Goal: Task Accomplishment & Management: Manage account settings

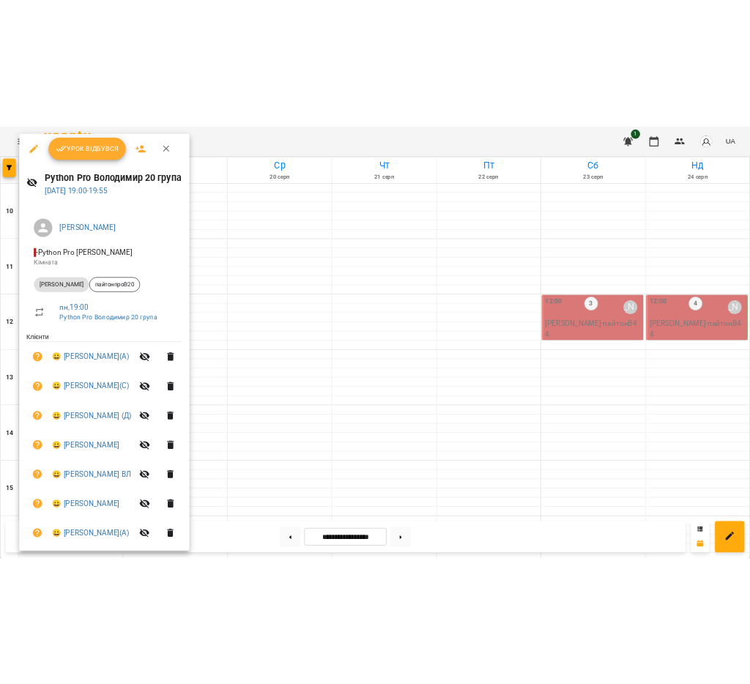
scroll to position [614, 0]
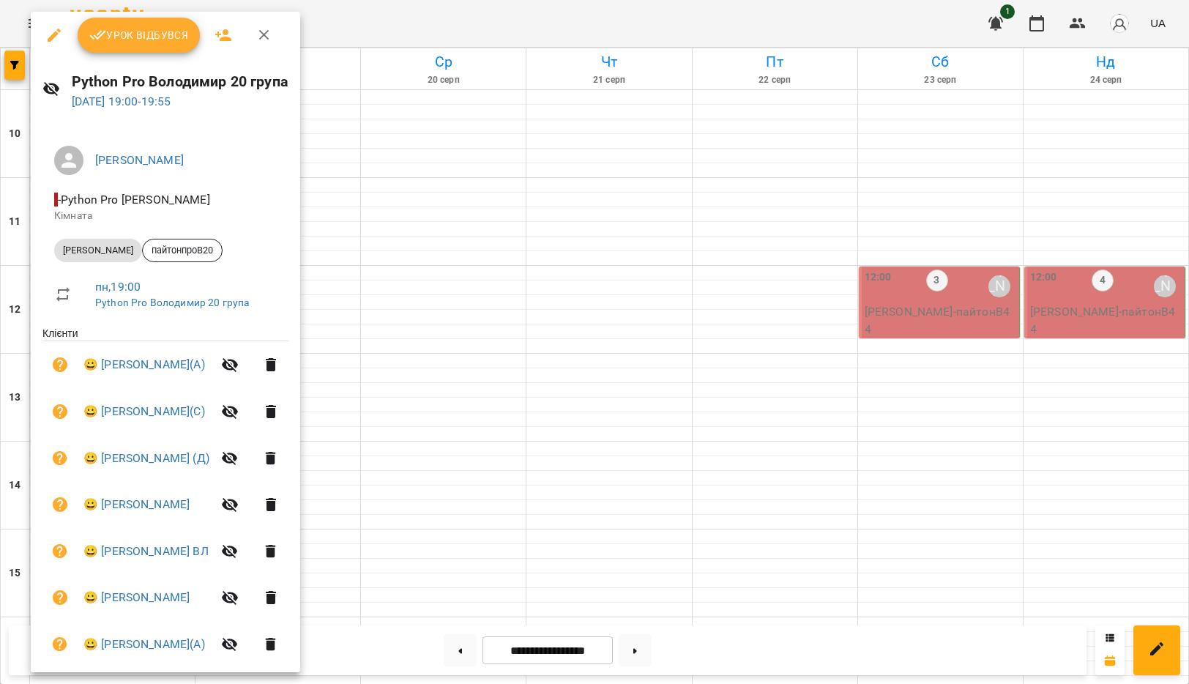
click at [443, 26] on div at bounding box center [594, 342] width 1189 height 684
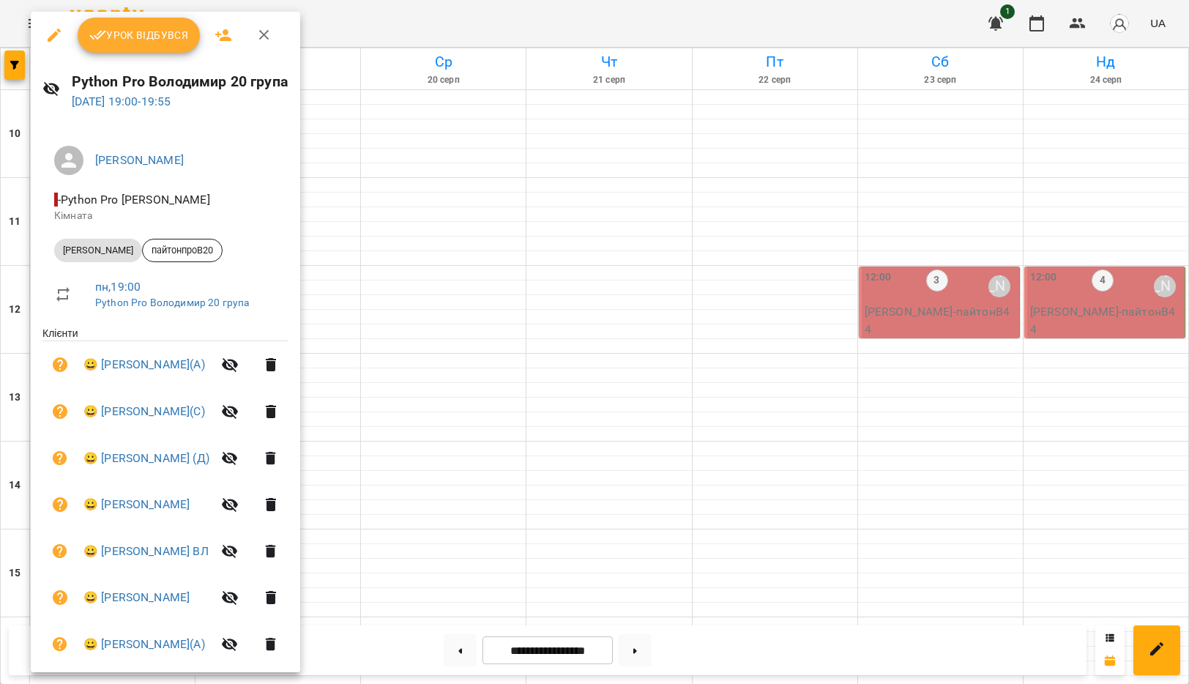
click at [164, 32] on span "Урок відбувся" at bounding box center [139, 35] width 100 height 18
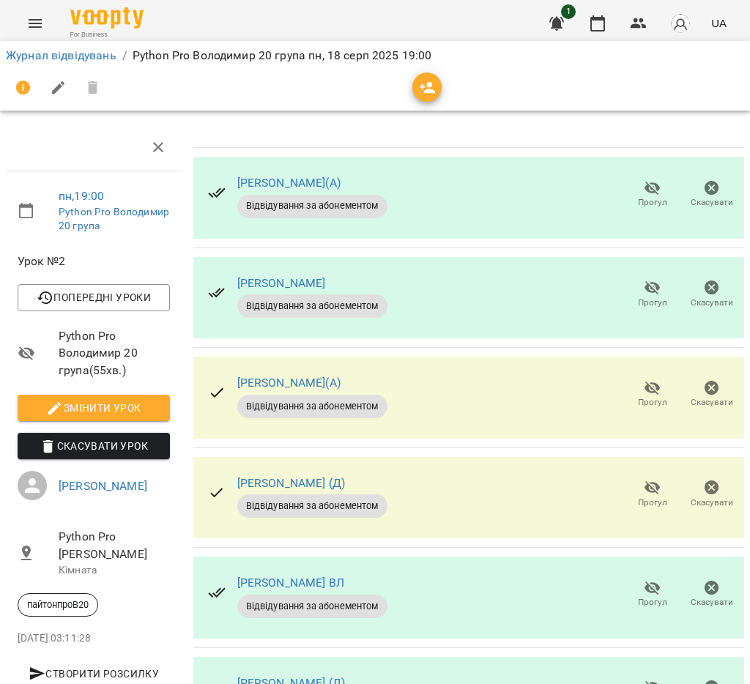
scroll to position [250, 0]
click at [644, 479] on icon "button" at bounding box center [653, 488] width 18 height 18
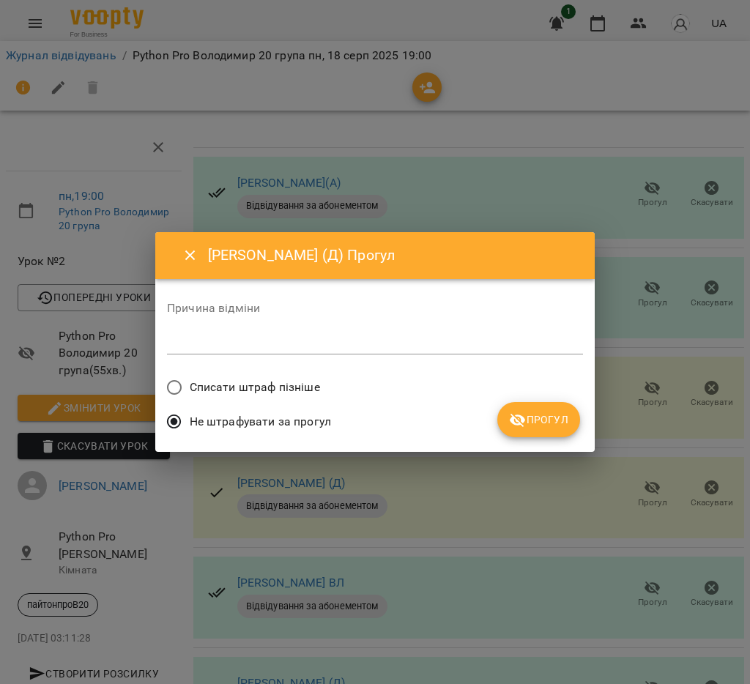
click at [540, 417] on span "Прогул" at bounding box center [538, 420] width 59 height 18
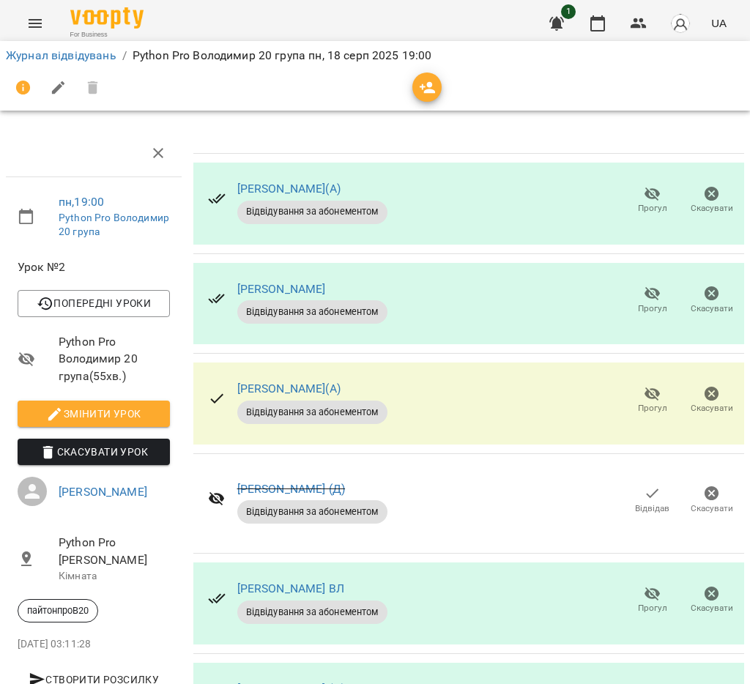
scroll to position [282, 0]
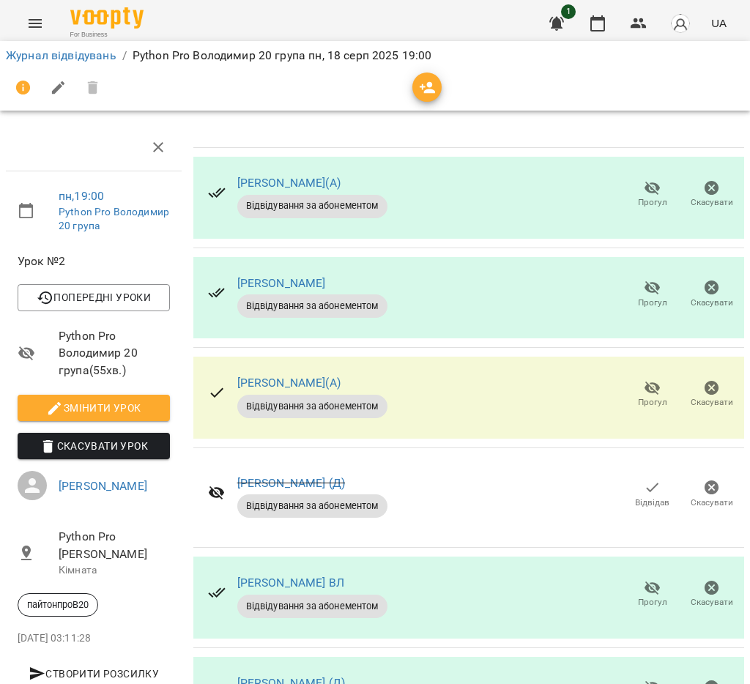
click at [654, 681] on icon "button" at bounding box center [652, 688] width 16 height 14
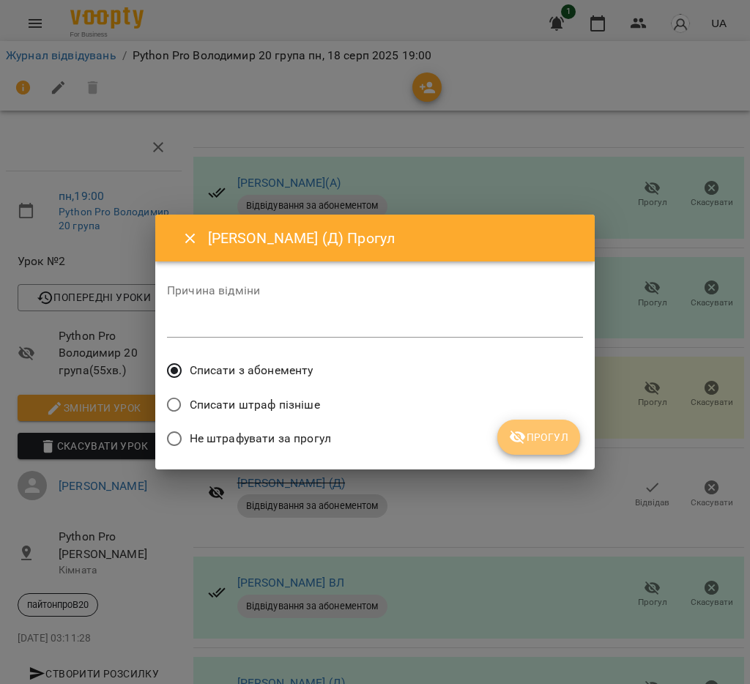
click at [547, 435] on span "Прогул" at bounding box center [538, 437] width 59 height 18
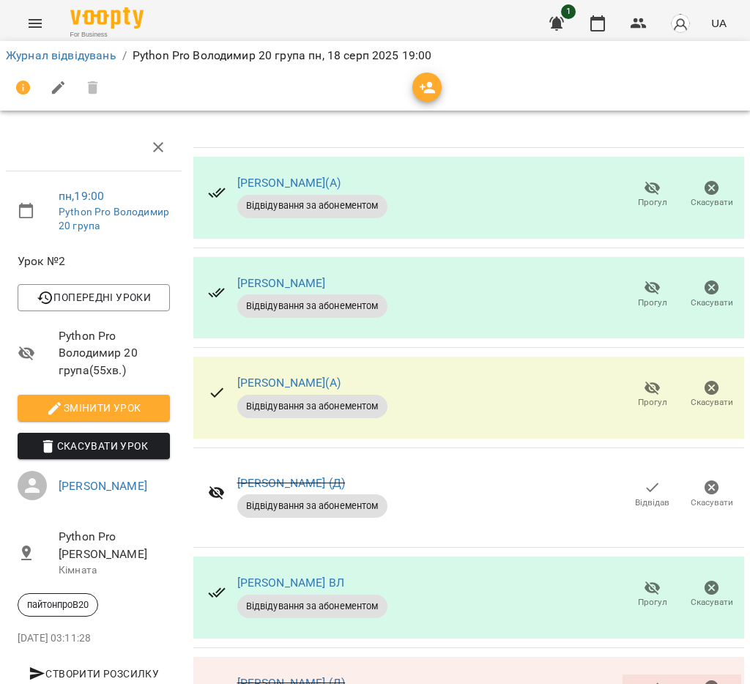
scroll to position [0, 0]
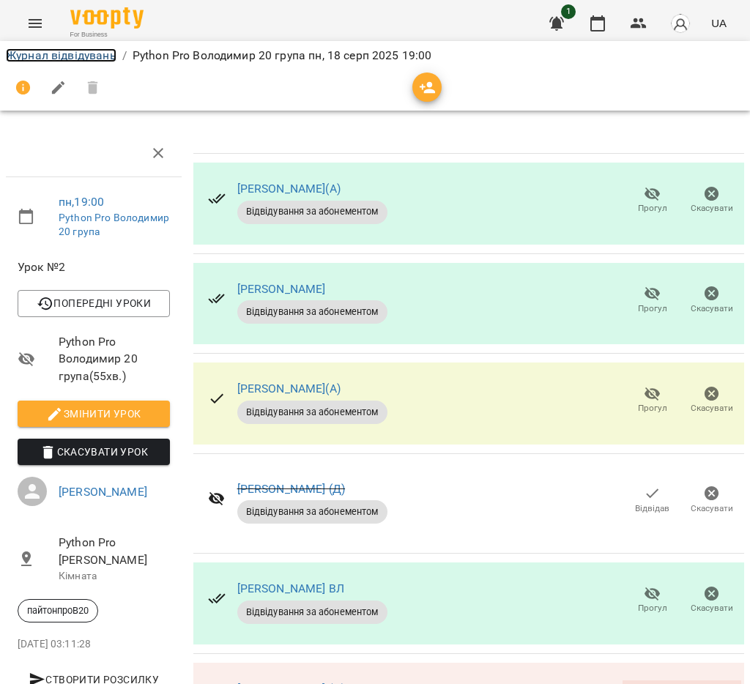
click at [72, 56] on link "Журнал відвідувань" at bounding box center [61, 55] width 111 height 14
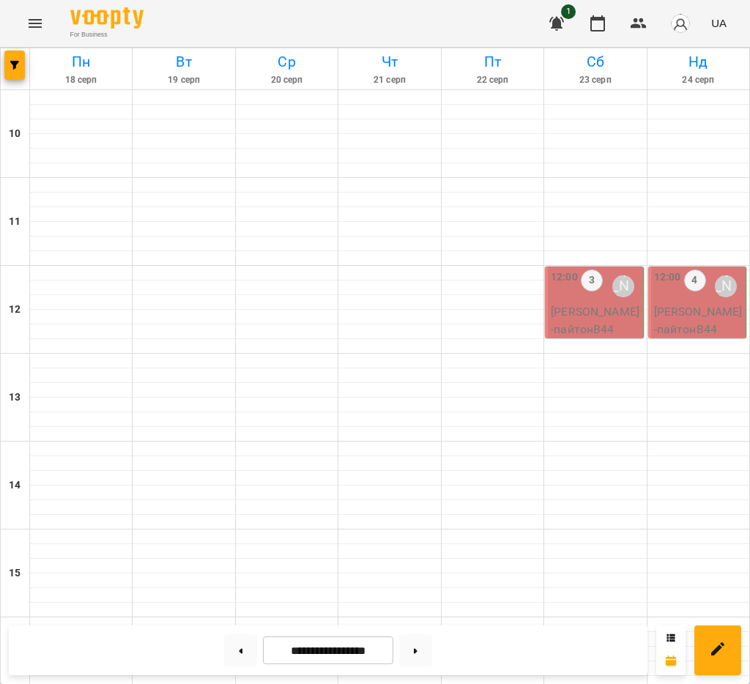
scroll to position [614, 0]
